Goal: Task Accomplishment & Management: Manage account settings

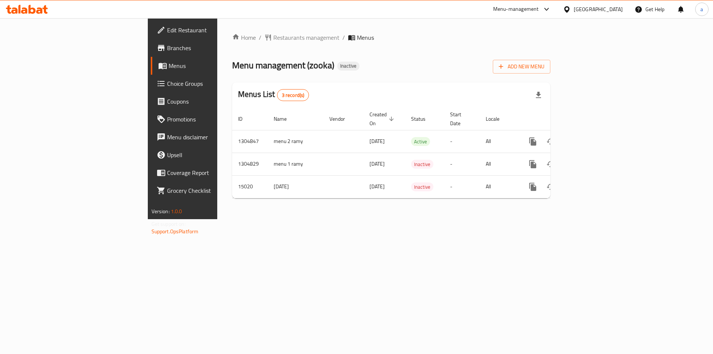
click at [151, 36] on link "Edit Restaurant" at bounding box center [209, 30] width 116 height 18
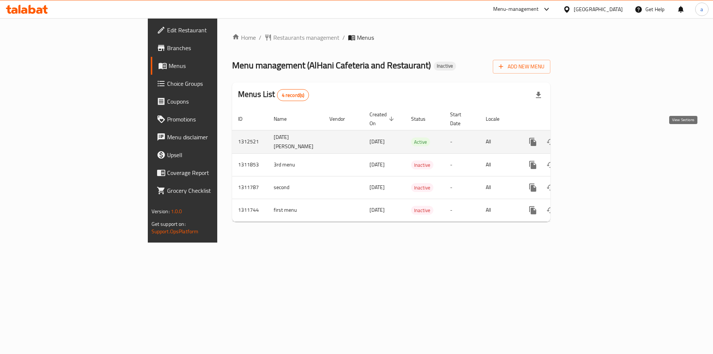
click at [591, 137] on icon "enhanced table" at bounding box center [586, 141] width 9 height 9
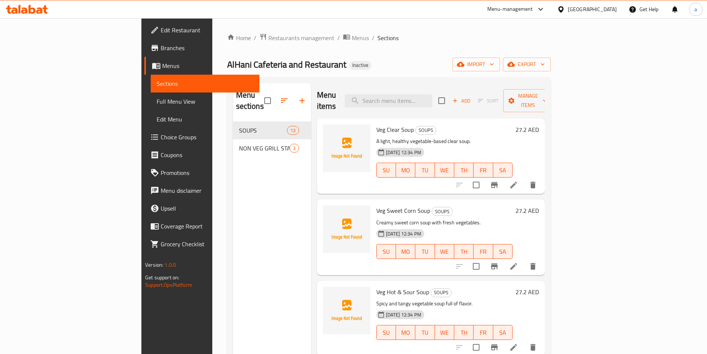
click at [157, 81] on span "Sections" at bounding box center [205, 83] width 97 height 9
click at [144, 72] on link "Menus" at bounding box center [201, 66] width 115 height 18
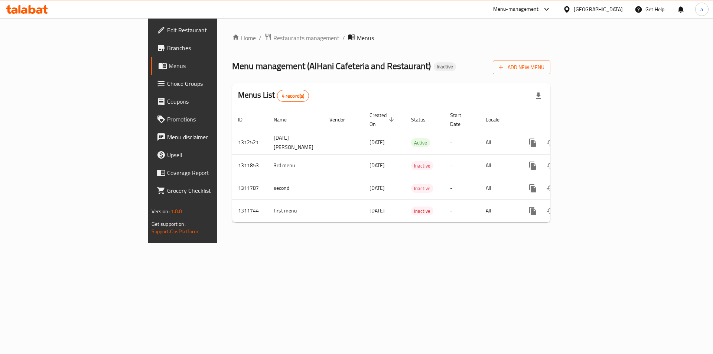
click at [544, 66] on span "Add New Menu" at bounding box center [522, 67] width 46 height 9
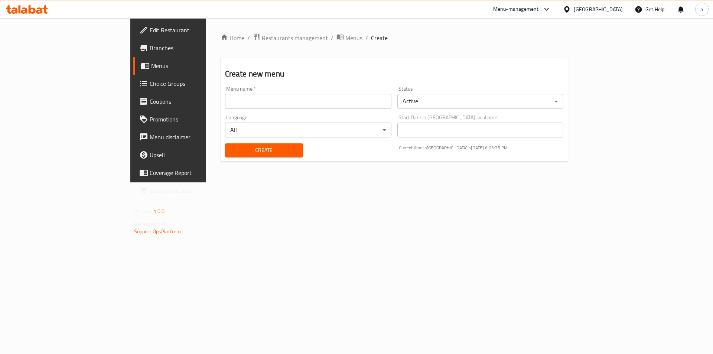
click at [251, 102] on input "text" at bounding box center [308, 101] width 166 height 15
type input "[DATE] [PERSON_NAME] 2"
click at [231, 147] on span "Create" at bounding box center [264, 150] width 66 height 9
click at [151, 64] on span "Menus" at bounding box center [197, 65] width 92 height 9
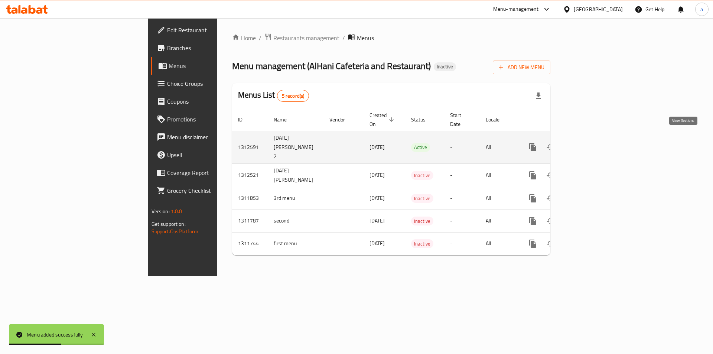
click at [595, 138] on link "enhanced table" at bounding box center [586, 147] width 18 height 18
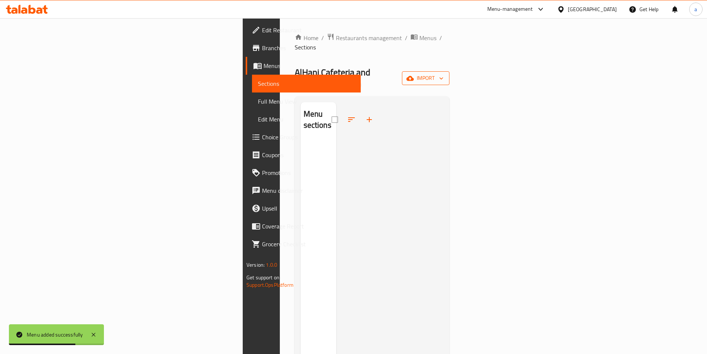
click at [450, 71] on button "import" at bounding box center [426, 78] width 48 height 14
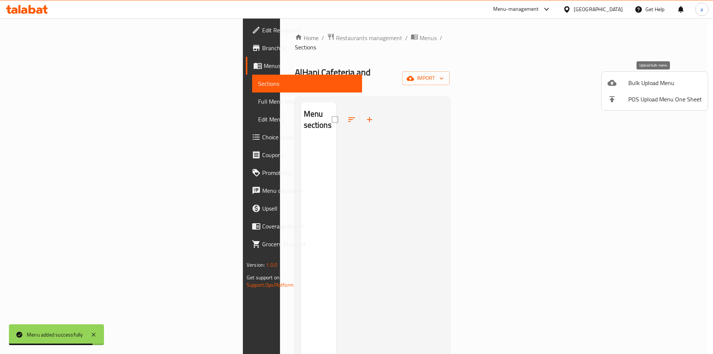
click at [666, 86] on span "Bulk Upload Menu" at bounding box center [665, 82] width 74 height 9
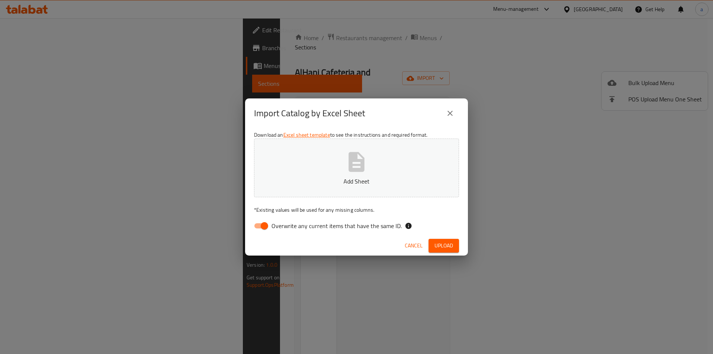
click at [260, 225] on input "Overwrite any current items that have the same ID." at bounding box center [264, 226] width 42 height 14
checkbox input "false"
click at [438, 241] on span "Upload" at bounding box center [443, 245] width 19 height 9
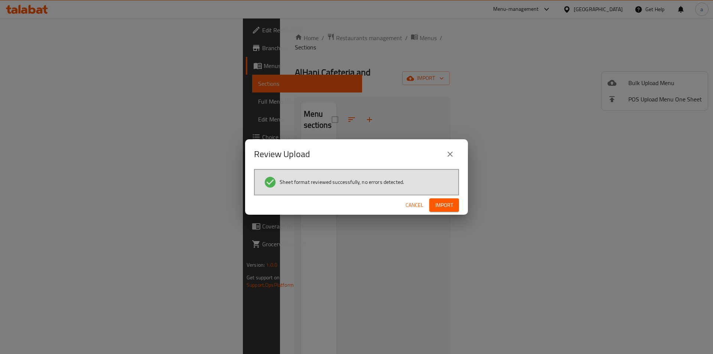
click at [451, 207] on span "Import" at bounding box center [444, 204] width 18 height 9
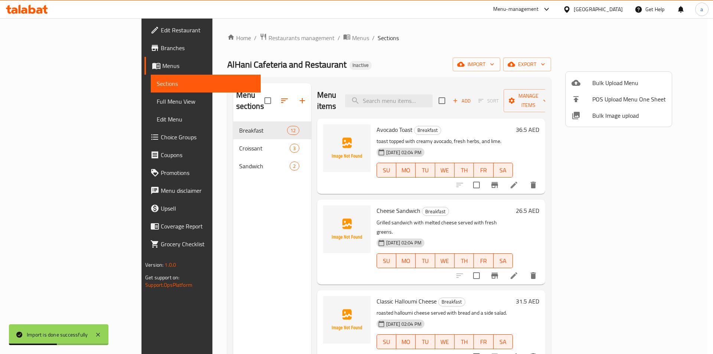
click at [215, 184] on div at bounding box center [356, 177] width 713 height 354
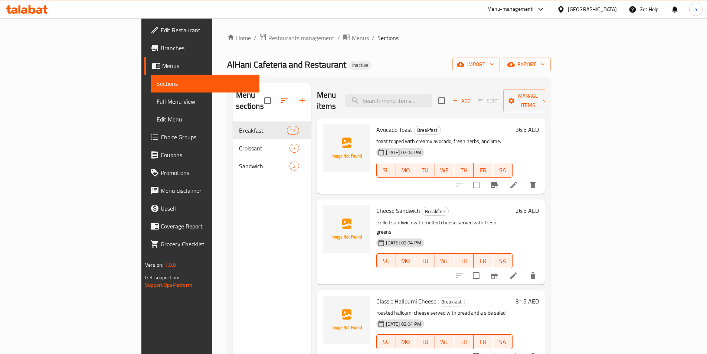
click at [157, 104] on span "Full Menu View" at bounding box center [205, 101] width 97 height 9
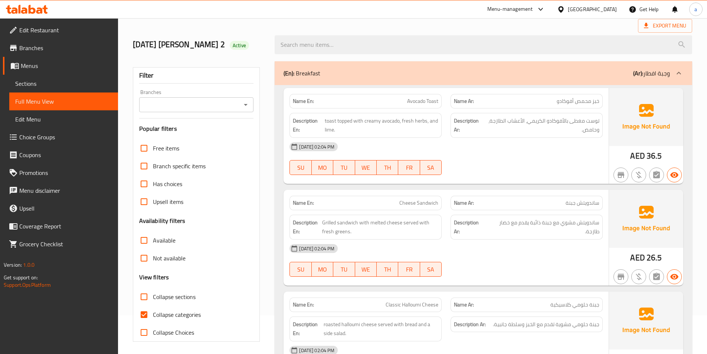
scroll to position [26, 0]
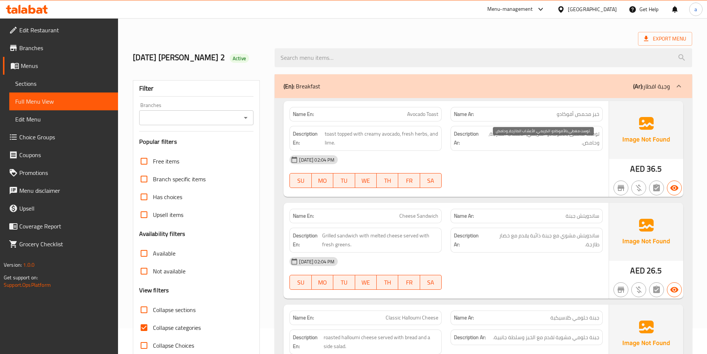
click at [488, 147] on span "توست مغطى بالأفوكادو الكريمي، الأعشاب الطازجة، وحامض." at bounding box center [541, 138] width 115 height 18
click at [585, 145] on span "توست مغطى بالأفوكادو الكريمي، الأعشاب الطازجة، وحامض." at bounding box center [541, 138] width 115 height 18
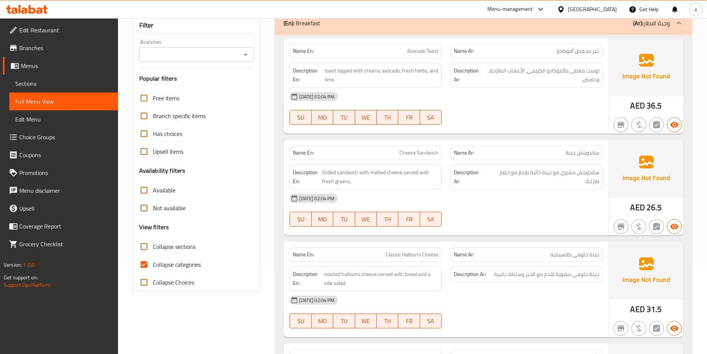
scroll to position [137, 0]
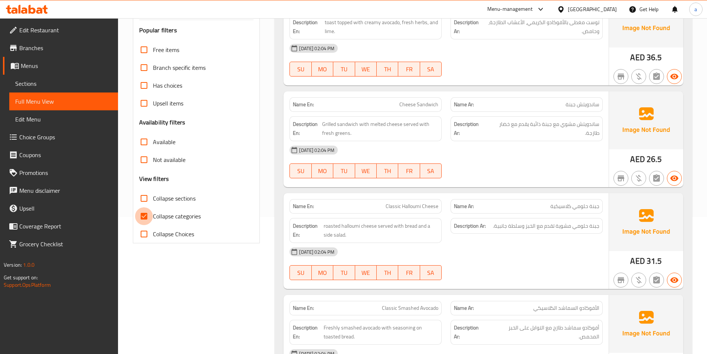
click at [147, 225] on input "Collapse categories" at bounding box center [144, 216] width 18 height 18
checkbox input "false"
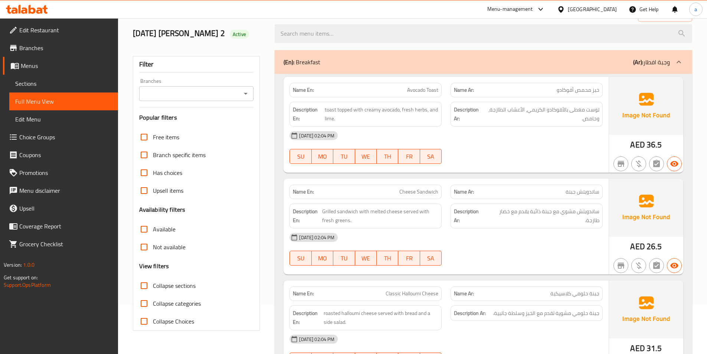
scroll to position [0, 0]
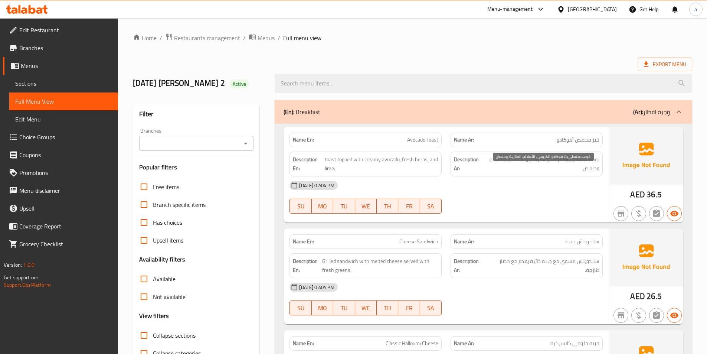
click at [571, 169] on span "توست مغطى بالأفوكادو الكريمي، الأعشاب الطازجة، وحامض." at bounding box center [541, 164] width 115 height 18
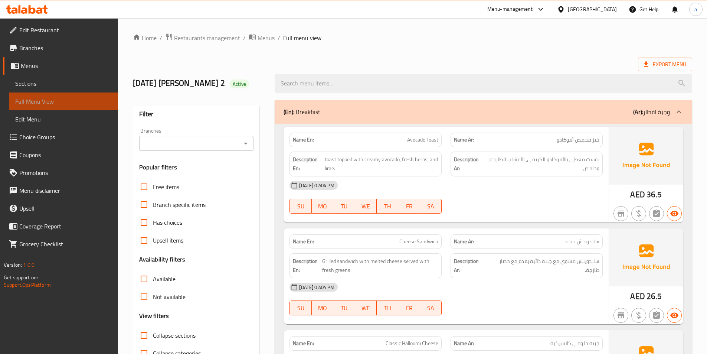
click at [79, 100] on span "Full Menu View" at bounding box center [63, 101] width 97 height 9
click at [63, 66] on span "Menus" at bounding box center [66, 65] width 91 height 9
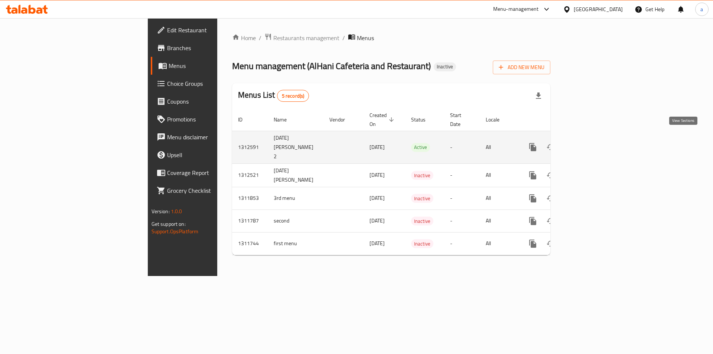
click at [591, 143] on icon "enhanced table" at bounding box center [586, 147] width 9 height 9
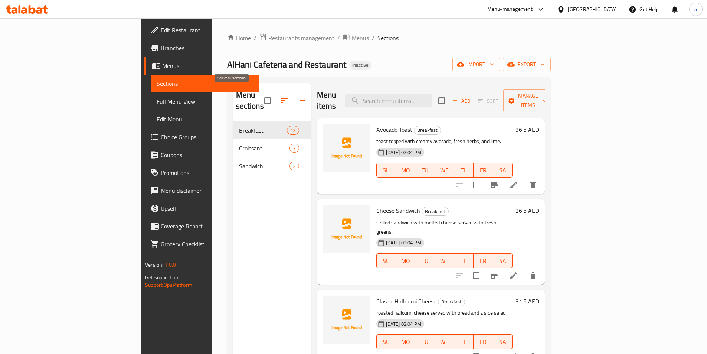
click at [260, 97] on input "checkbox" at bounding box center [268, 101] width 16 height 16
checkbox input "true"
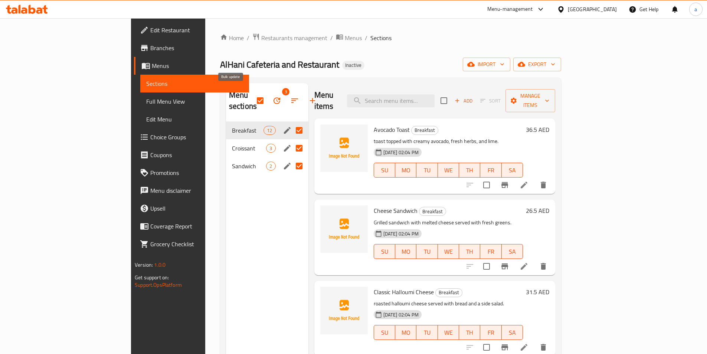
click at [272, 96] on icon "button" at bounding box center [276, 100] width 9 height 9
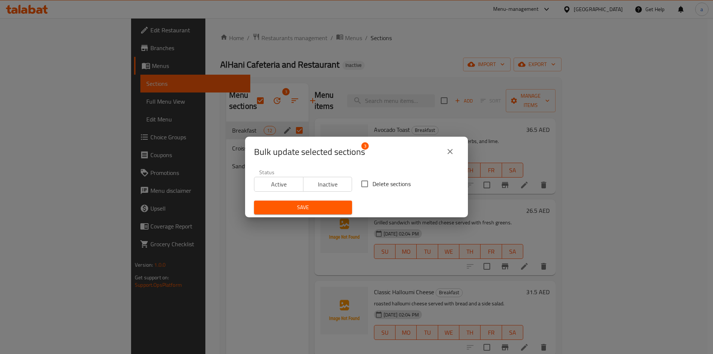
click at [373, 183] on span "Delete sections" at bounding box center [391, 183] width 38 height 9
click at [372, 183] on input "Delete sections" at bounding box center [365, 184] width 16 height 16
checkbox input "true"
click at [320, 209] on span "Save" at bounding box center [303, 207] width 86 height 9
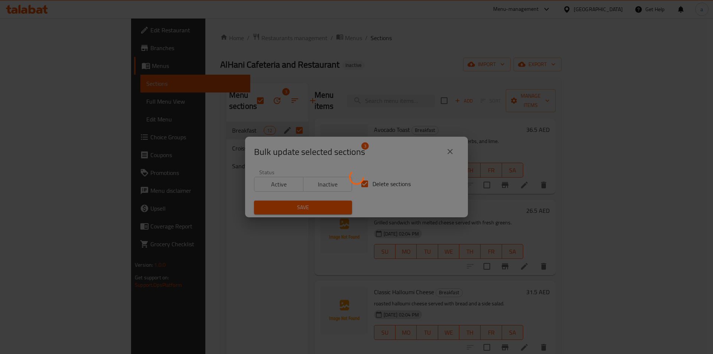
checkbox input "false"
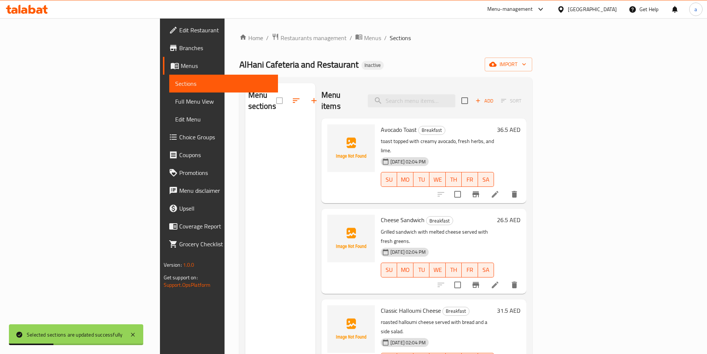
click at [175, 85] on span "Sections" at bounding box center [223, 83] width 97 height 9
click at [181, 69] on span "Menus" at bounding box center [226, 65] width 91 height 9
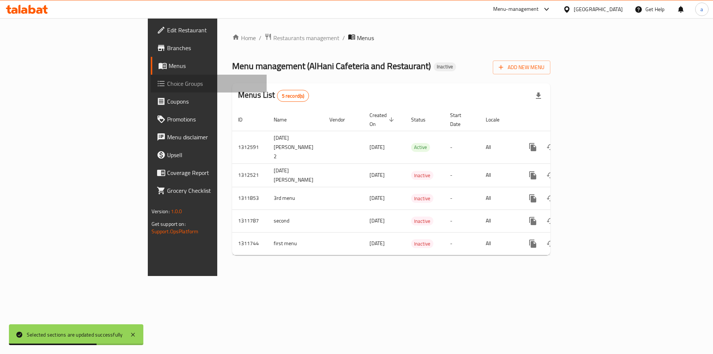
click at [167, 85] on span "Choice Groups" at bounding box center [214, 83] width 94 height 9
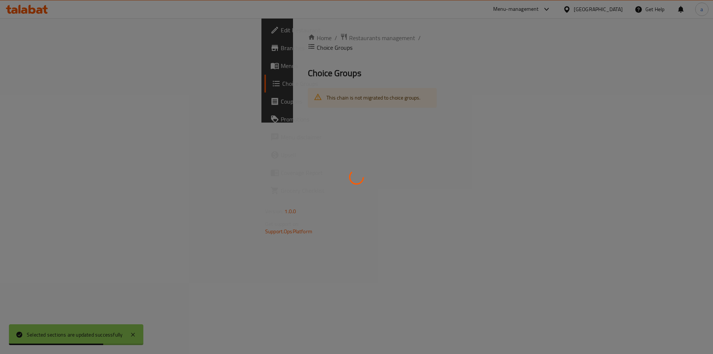
click at [82, 72] on div at bounding box center [356, 177] width 713 height 354
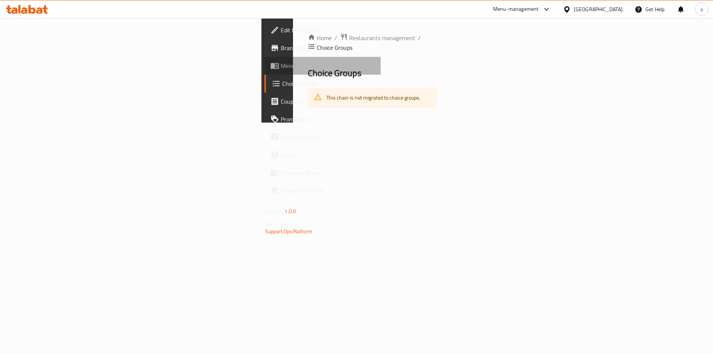
click at [281, 62] on span "Menus" at bounding box center [328, 65] width 94 height 9
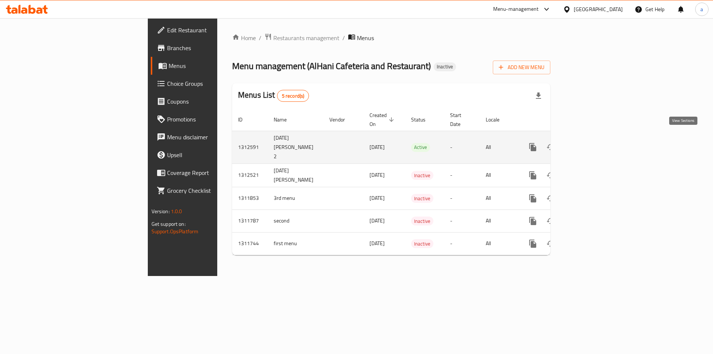
click at [591, 143] on icon "enhanced table" at bounding box center [586, 147] width 9 height 9
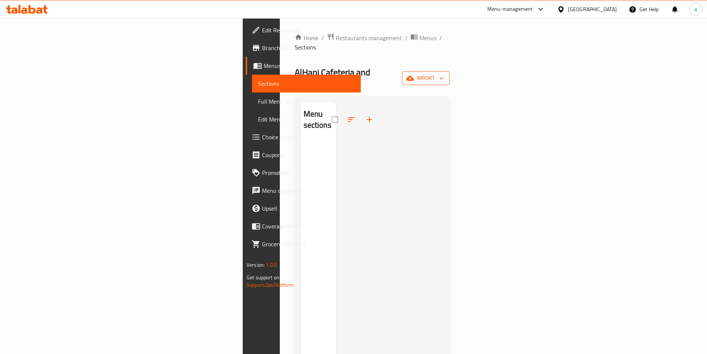
click at [450, 71] on button "import" at bounding box center [426, 78] width 48 height 14
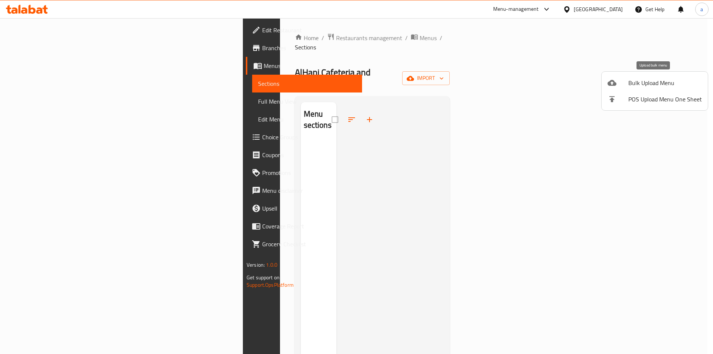
click at [669, 83] on span "Bulk Upload Menu" at bounding box center [665, 82] width 74 height 9
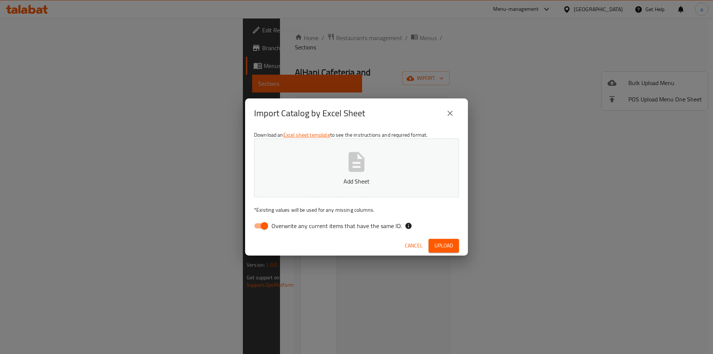
click at [262, 224] on input "Overwrite any current items that have the same ID." at bounding box center [264, 226] width 42 height 14
checkbox input "false"
click at [453, 249] on button "Upload" at bounding box center [443, 246] width 30 height 14
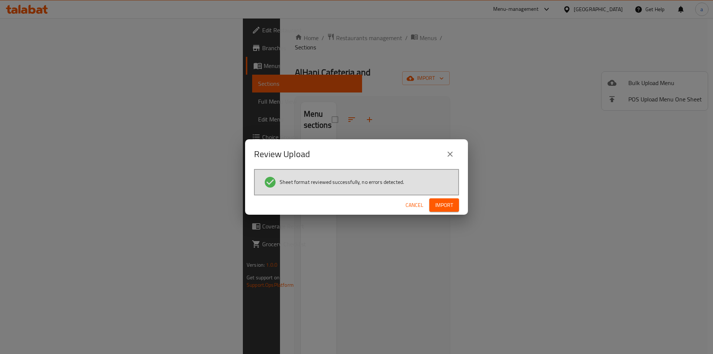
click at [451, 203] on span "Import" at bounding box center [444, 204] width 18 height 9
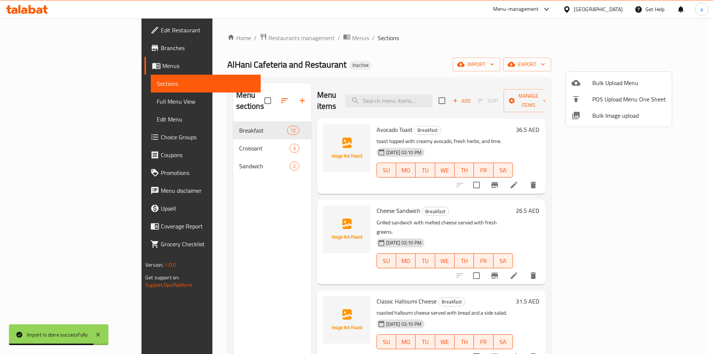
click at [54, 102] on div at bounding box center [356, 177] width 713 height 354
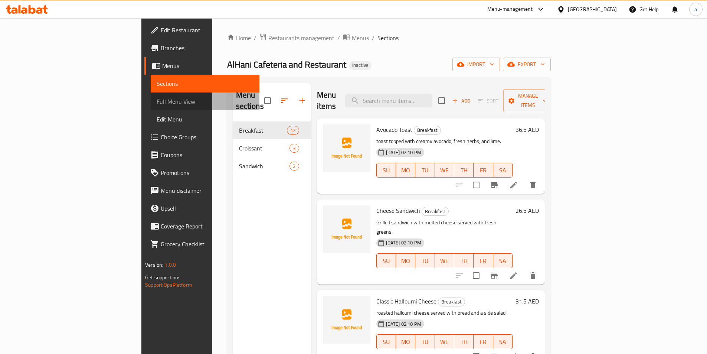
click at [157, 102] on span "Full Menu View" at bounding box center [205, 101] width 97 height 9
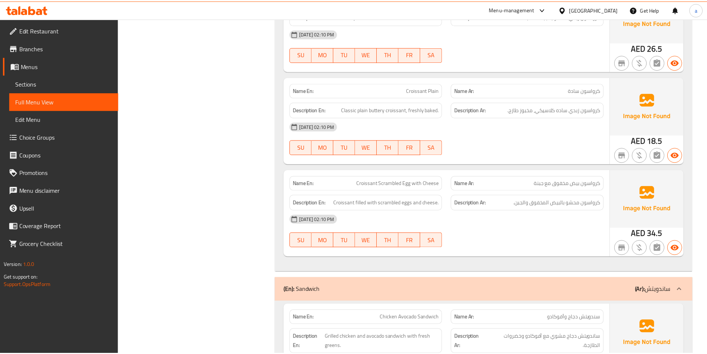
scroll to position [1576, 0]
